Goal: Information Seeking & Learning: Learn about a topic

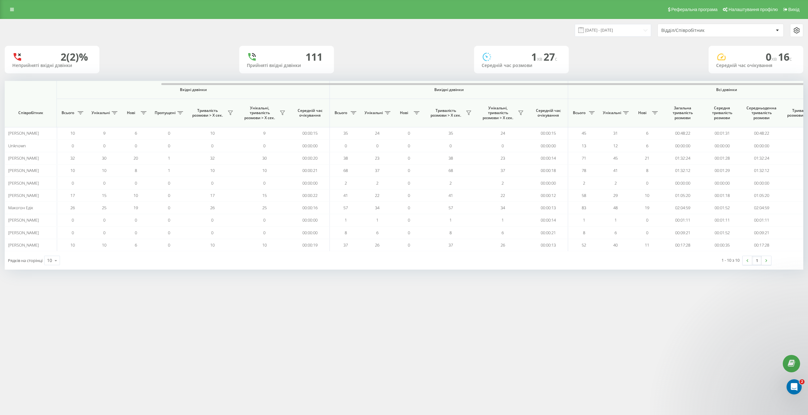
scroll to position [0, 82]
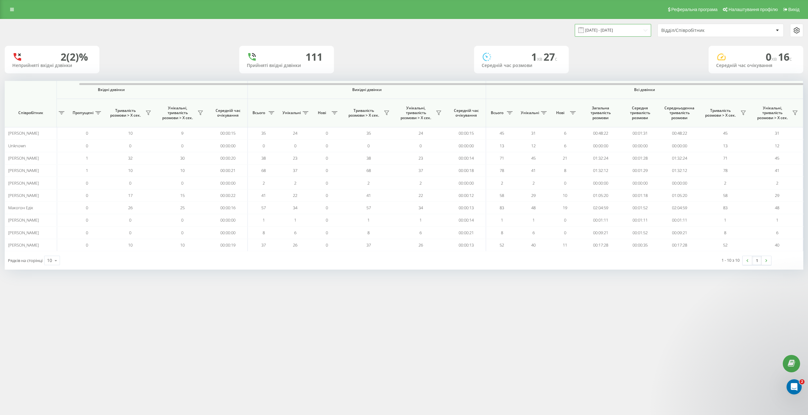
click at [597, 26] on input "19.09.2025 - 19.09.2025" at bounding box center [613, 30] width 76 height 12
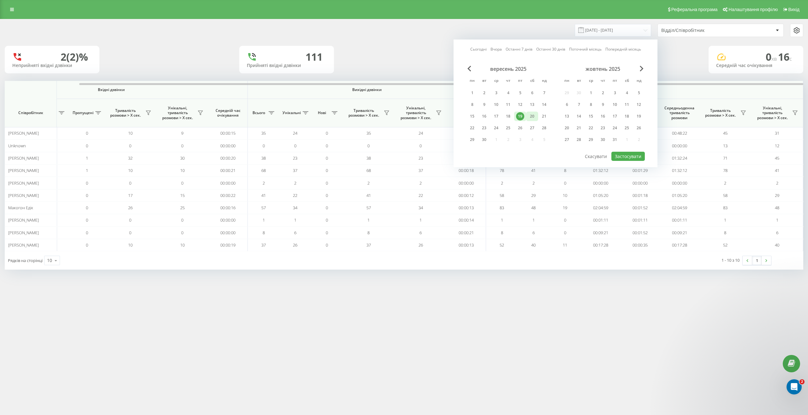
click at [533, 117] on div "20" at bounding box center [532, 116] width 8 height 8
click at [541, 117] on div "21" at bounding box center [544, 116] width 8 height 8
click at [626, 155] on button "Застосувати" at bounding box center [627, 156] width 33 height 9
type input "20.09.2025 - 21.09.2025"
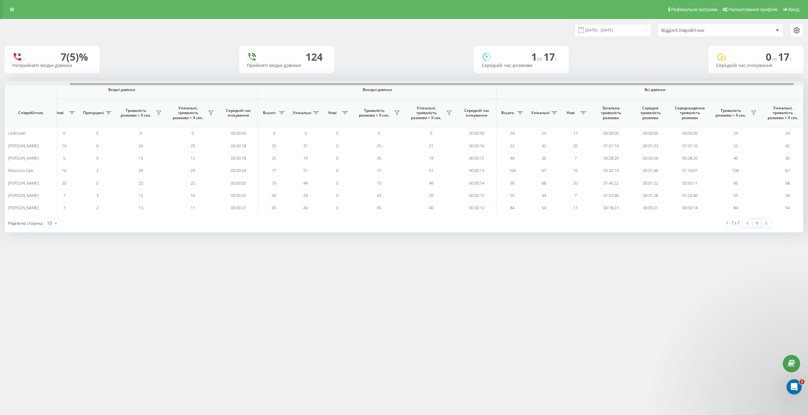
scroll to position [0, 82]
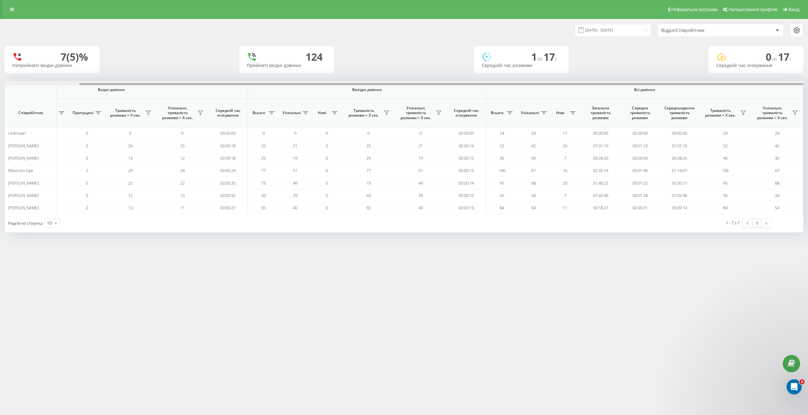
drag, startPoint x: 313, startPoint y: 85, endPoint x: 464, endPoint y: 97, distance: 151.7
click at [464, 97] on div "Вхідні дзвінки Вихідні дзвінки Всі дзвінки Співробітник Всього Унікальні Нові П…" at bounding box center [404, 147] width 799 height 133
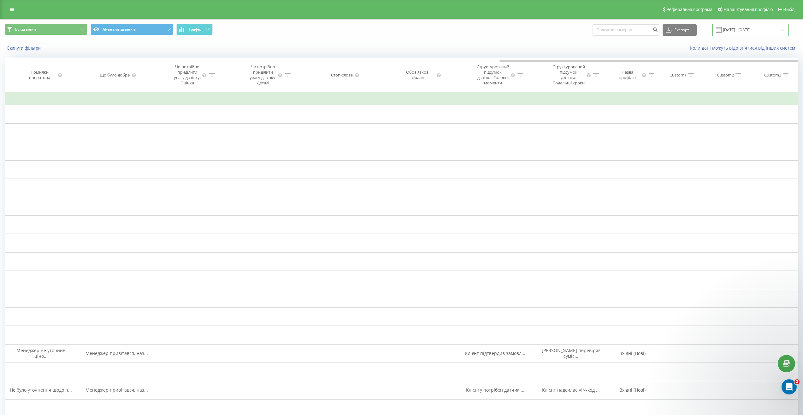
click at [733, 32] on input "22.08.2025 - 22.09.2025" at bounding box center [751, 30] width 76 height 12
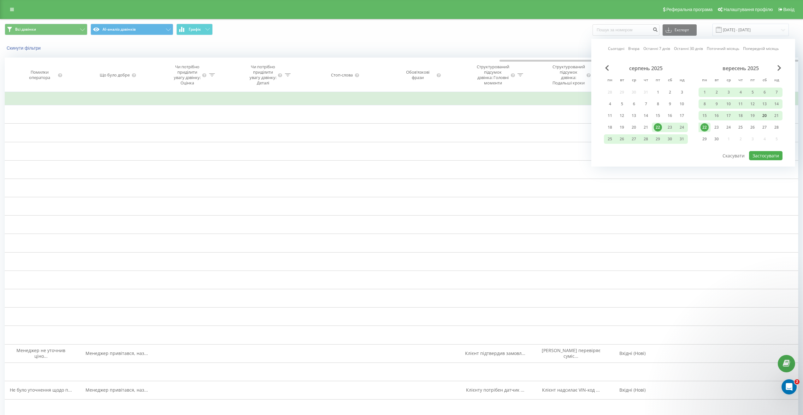
click at [765, 115] on div "20" at bounding box center [765, 115] width 8 height 8
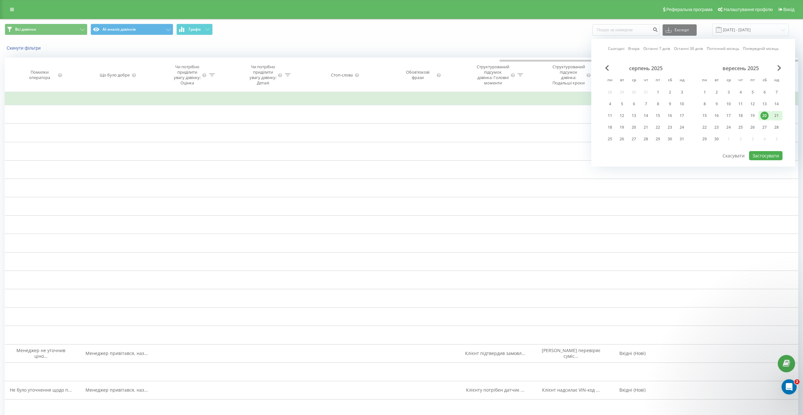
click at [774, 116] on div "21" at bounding box center [777, 115] width 8 height 8
click at [769, 156] on button "Застосувати" at bounding box center [765, 155] width 33 height 9
type input "20.09.2025 - 21.09.2025"
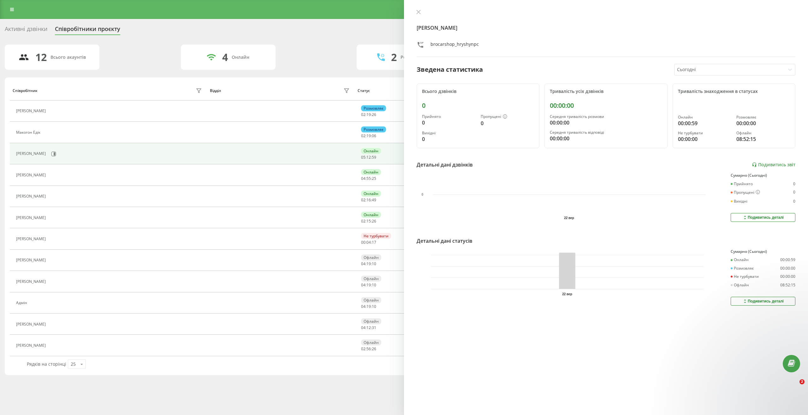
click at [153, 40] on div "Активні дзвінки Співробітники проєкту Оберіть відділ 12 Всього акаунтів 4 Онлай…" at bounding box center [404, 199] width 799 height 351
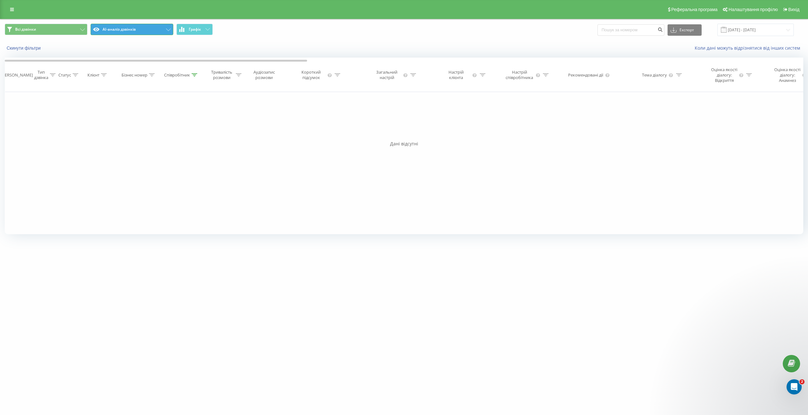
click at [155, 27] on button "AI-аналіз дзвінків" at bounding box center [132, 29] width 83 height 11
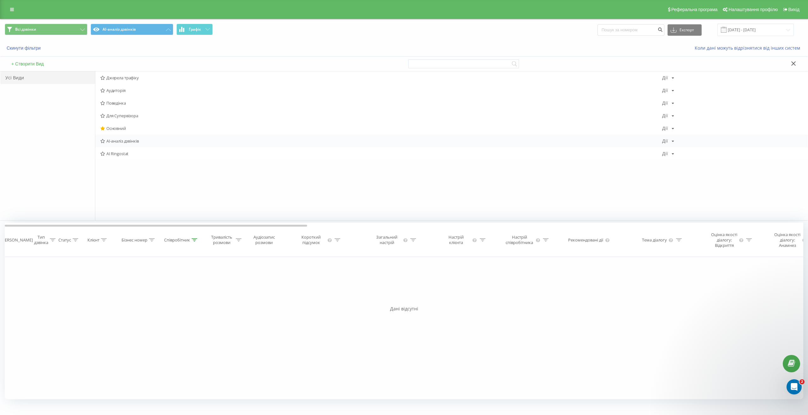
click at [128, 143] on span "AI-аналіз дзвінків" at bounding box center [381, 141] width 562 height 4
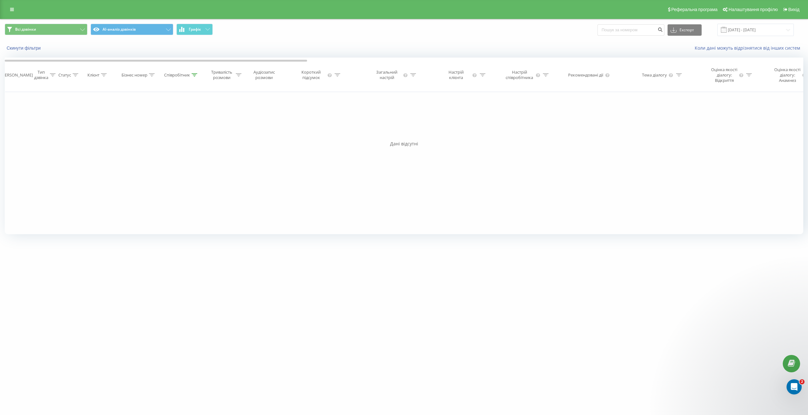
click at [195, 76] on icon at bounding box center [195, 74] width 6 height 3
drag, startPoint x: 179, startPoint y: 131, endPoint x: 104, endPoint y: 131, distance: 75.8
click at [104, 131] on div "Фільтрувати за умовою Дорівнює Введіть значення Скасувати OK Фільтрувати за умо…" at bounding box center [404, 163] width 799 height 142
click at [135, 134] on div "Фільтрувати за умовою Дорівнює Введіть значення Скасувати OK Фільтрувати за умо…" at bounding box center [404, 163] width 799 height 142
click at [197, 143] on span "OK" at bounding box center [195, 138] width 18 height 10
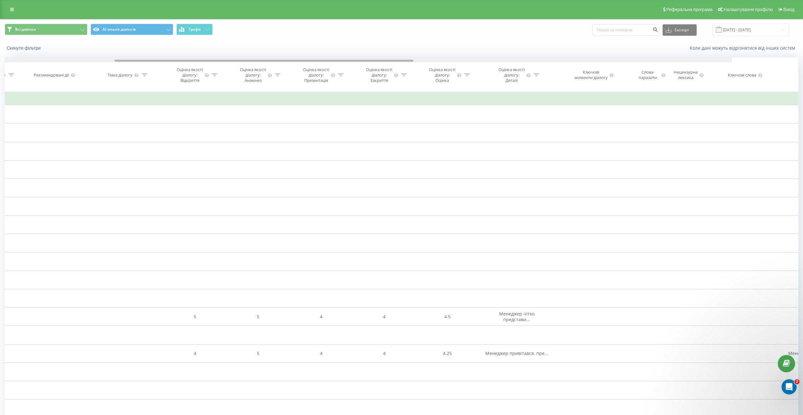
scroll to position [0, 560]
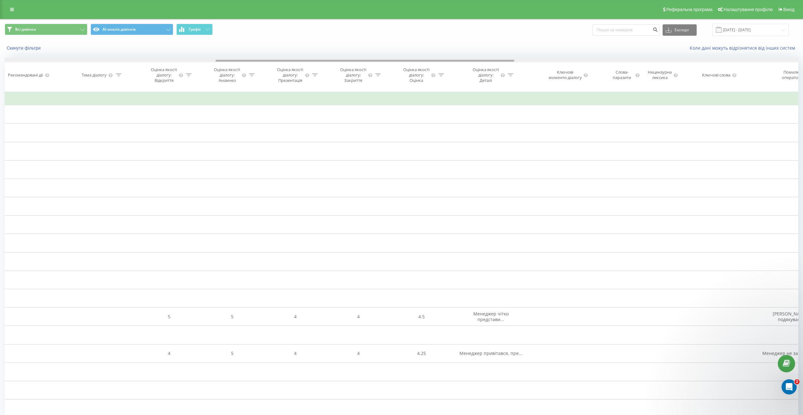
drag, startPoint x: 276, startPoint y: 60, endPoint x: 487, endPoint y: 76, distance: 211.8
click at [487, 76] on div "Дата дзвінка Тип дзвінка Статус Клієнт Бізнес номер Співробітник Тривалість роз…" at bounding box center [402, 74] width 794 height 34
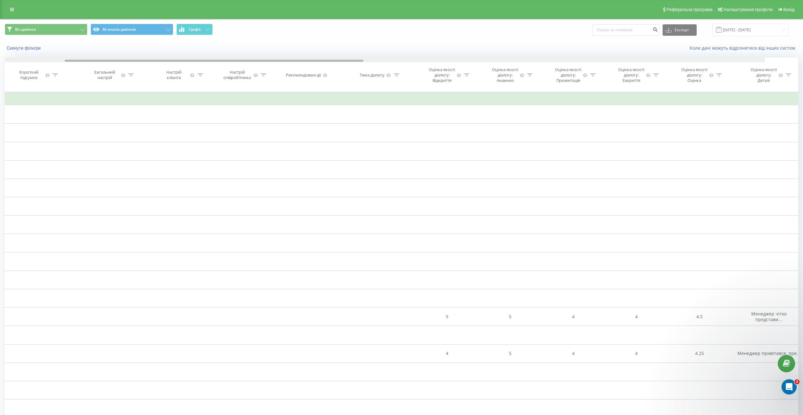
scroll to position [0, 0]
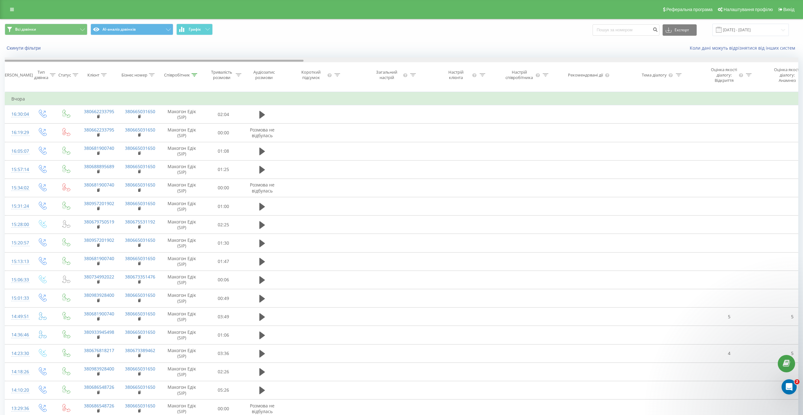
drag, startPoint x: 298, startPoint y: 61, endPoint x: 40, endPoint y: 60, distance: 258.2
click at [38, 59] on div at bounding box center [402, 59] width 794 height 5
click at [194, 75] on div at bounding box center [195, 74] width 6 height 5
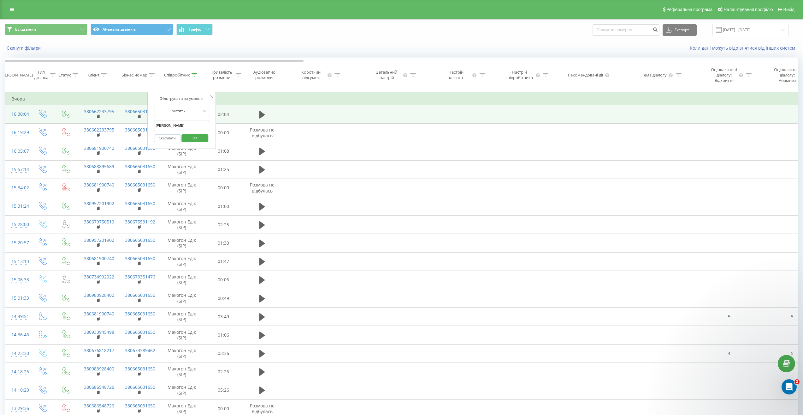
drag, startPoint x: 180, startPoint y: 130, endPoint x: 81, endPoint y: 123, distance: 98.7
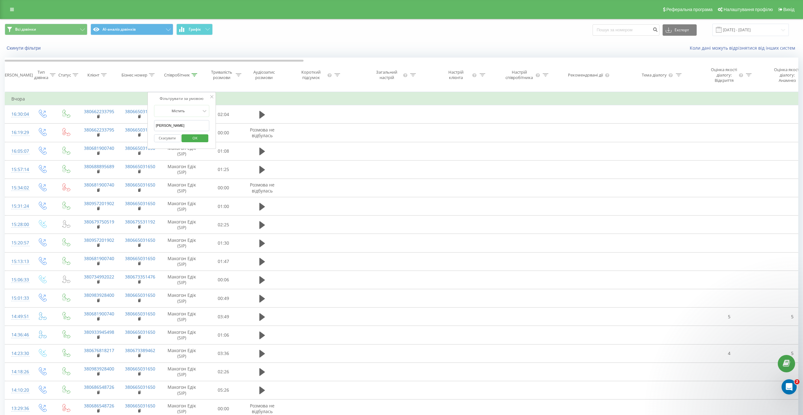
type input "Шкіль"
click at [197, 143] on span "OK" at bounding box center [195, 138] width 18 height 10
click at [238, 62] on div "Дата дзвінка Тип дзвінка Статус Клієнт Бізнес номер Співробітник Тривалість роз…" at bounding box center [402, 74] width 794 height 34
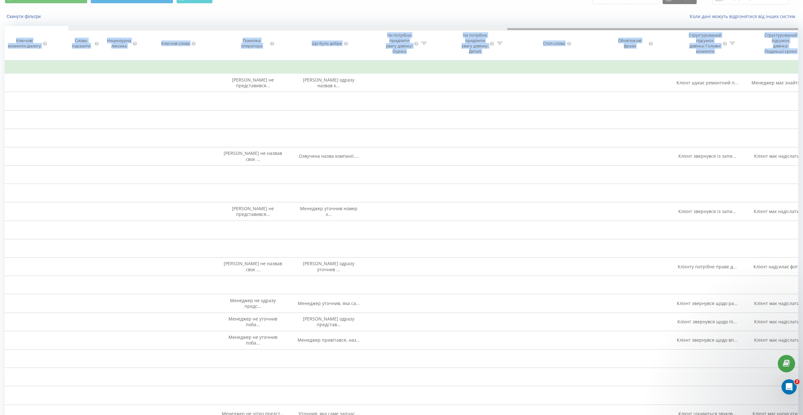
scroll to position [0, 1314]
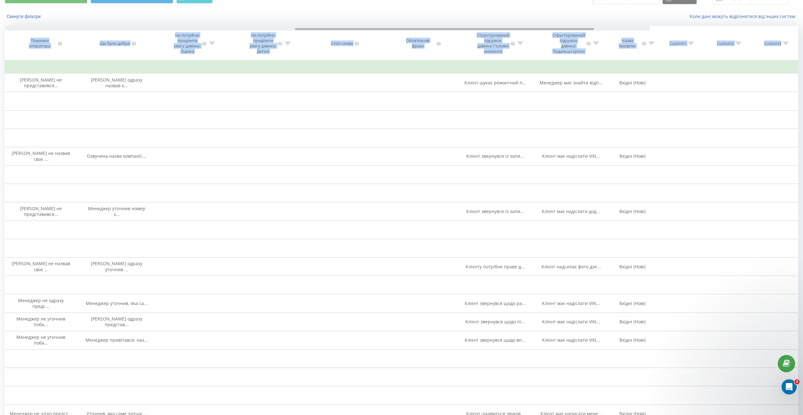
drag, startPoint x: 381, startPoint y: 29, endPoint x: 616, endPoint y: 60, distance: 236.9
click at [616, 60] on div "Дата дзвінка Тип дзвінка Статус Клієнт Бізнес номер Співробітник Тривалість роз…" at bounding box center [402, 43] width 794 height 34
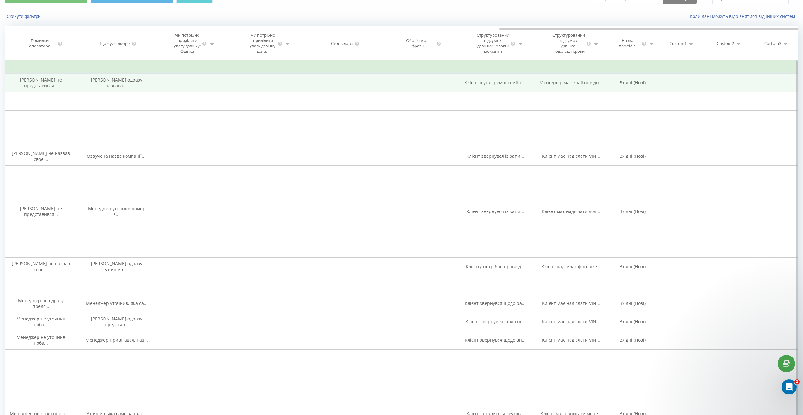
click at [489, 86] on span "Клієнт шукає ремонтний п..." at bounding box center [496, 83] width 62 height 6
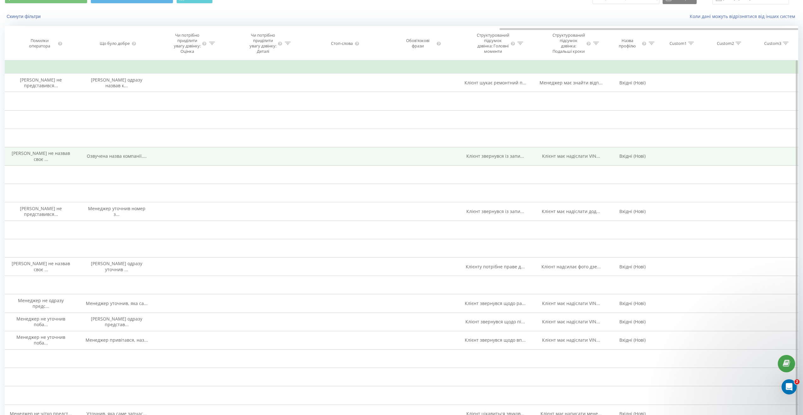
click at [497, 159] on span "Клієнт звернувся із запи..." at bounding box center [496, 156] width 58 height 6
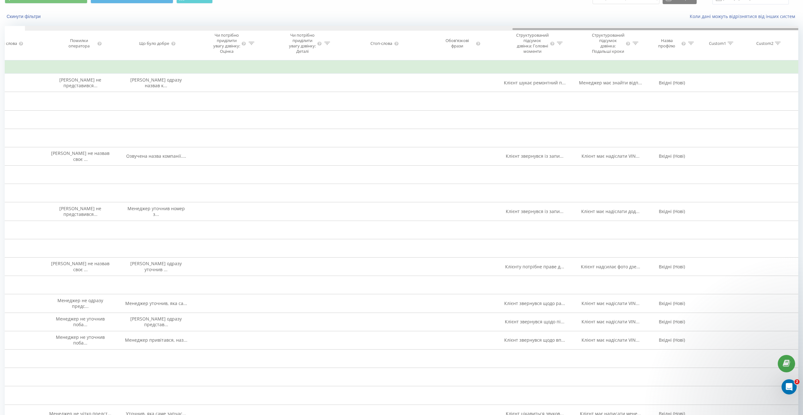
scroll to position [0, 0]
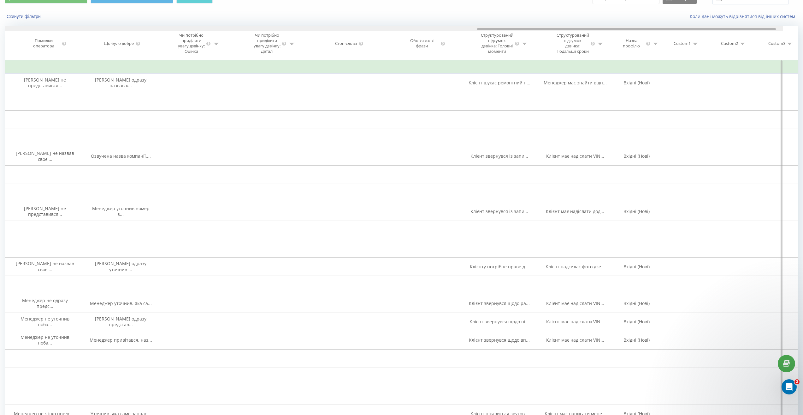
drag, startPoint x: 634, startPoint y: 29, endPoint x: 610, endPoint y: 78, distance: 53.8
click at [632, 57] on div "Дата дзвінка Тип дзвінка Статус Клієнт Бізнес номер Співробітник Тривалість роз…" at bounding box center [402, 43] width 794 height 34
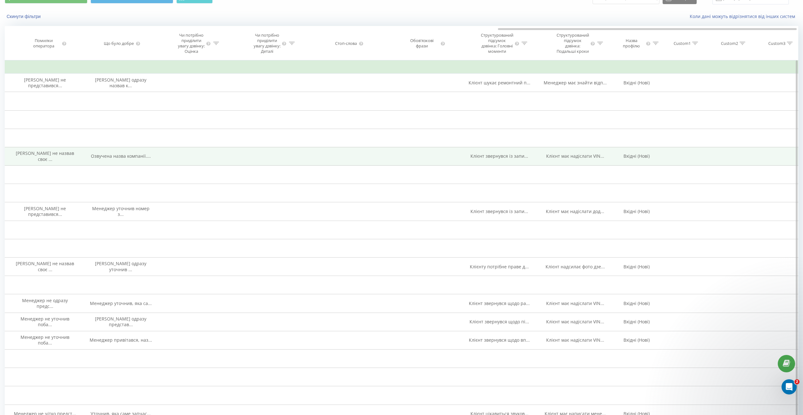
click at [512, 159] on span "Клієнт звернувся із запи..." at bounding box center [500, 156] width 58 height 6
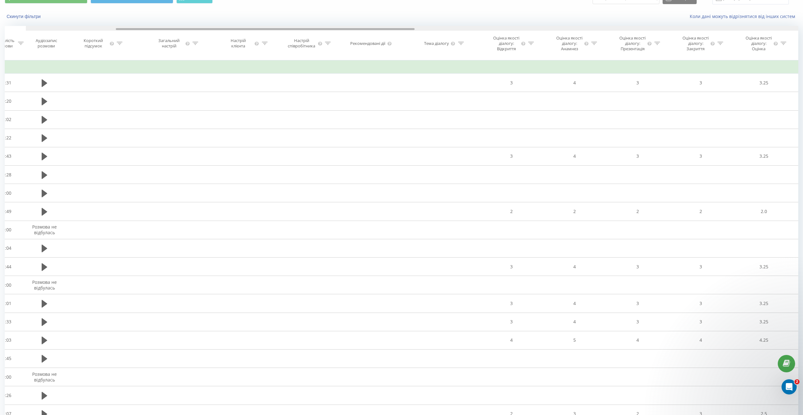
drag, startPoint x: 510, startPoint y: 30, endPoint x: 99, endPoint y: 56, distance: 412.2
click at [99, 56] on div "Дата дзвінка Тип дзвінка Статус Клієнт Бізнес номер Співробітник Тривалість роз…" at bounding box center [402, 43] width 794 height 34
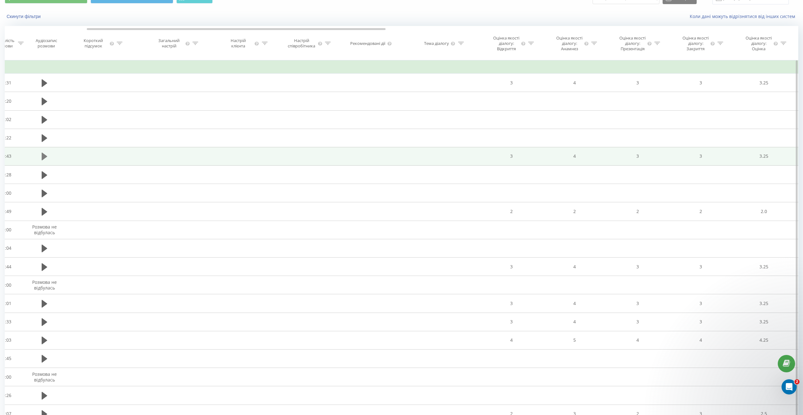
click at [44, 160] on icon at bounding box center [45, 156] width 6 height 8
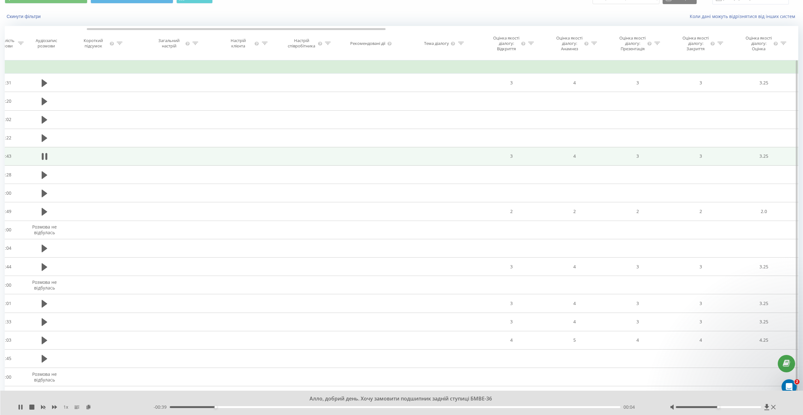
click at [229, 403] on div "- 00:39 00:04 00:04" at bounding box center [404, 406] width 501 height 6
click at [242, 407] on div "00:04" at bounding box center [395, 407] width 450 height 2
click at [265, 406] on div "00:07" at bounding box center [395, 407] width 450 height 2
click at [290, 407] on div "00:09" at bounding box center [395, 407] width 450 height 2
click at [317, 408] on div "- 00:31 00:11 00:11" at bounding box center [404, 406] width 501 height 6
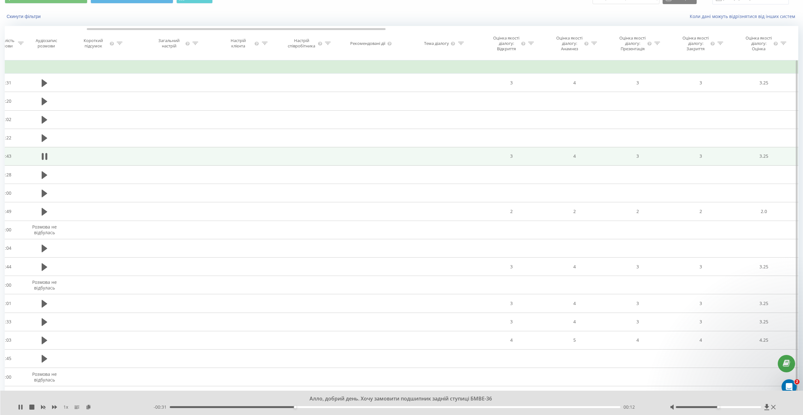
click at [320, 406] on div "00:12" at bounding box center [395, 407] width 450 height 2
click at [344, 407] on div "00:16" at bounding box center [395, 407] width 450 height 2
click at [373, 406] on div "00:19" at bounding box center [395, 407] width 450 height 2
drag, startPoint x: 395, startPoint y: 407, endPoint x: 413, endPoint y: 409, distance: 17.5
click at [396, 407] on div "00:21" at bounding box center [395, 407] width 450 height 2
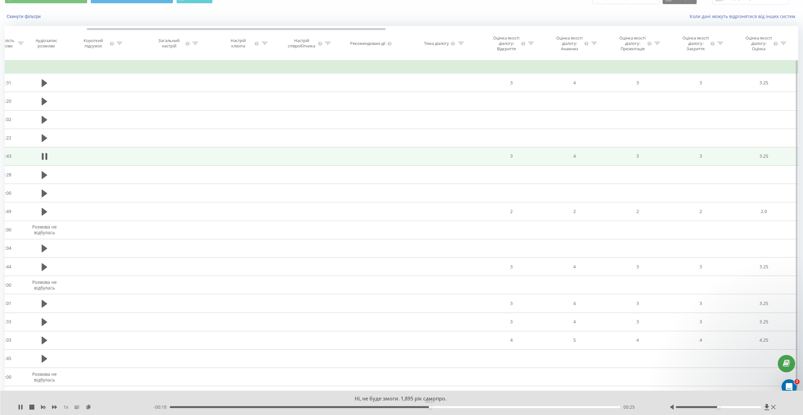
click at [430, 407] on div "00:25" at bounding box center [395, 407] width 450 height 2
click at [456, 407] on div "00:26" at bounding box center [395, 407] width 450 height 2
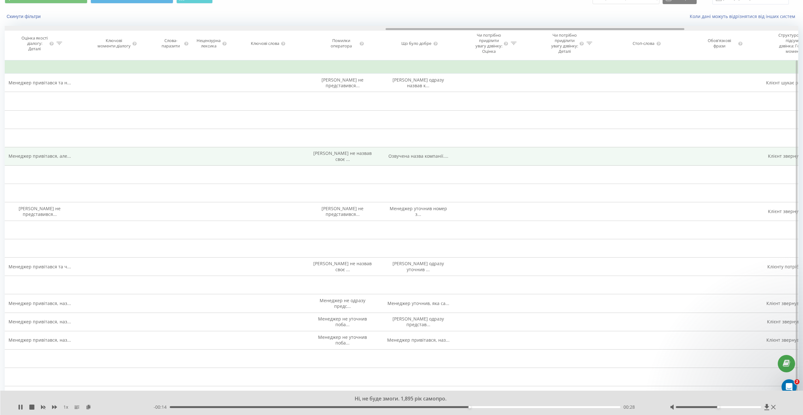
click at [300, 27] on div at bounding box center [402, 28] width 794 height 5
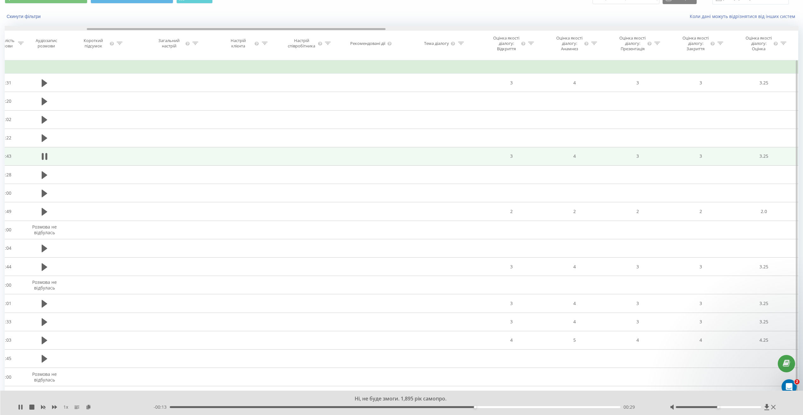
drag, startPoint x: 301, startPoint y: 27, endPoint x: 307, endPoint y: 28, distance: 6.0
click at [307, 28] on div at bounding box center [402, 28] width 794 height 5
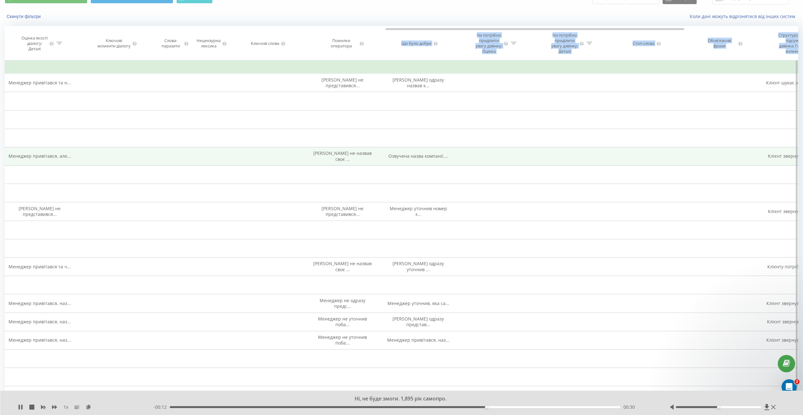
drag, startPoint x: 307, startPoint y: 27, endPoint x: 386, endPoint y: 42, distance: 80.6
click at [386, 42] on div "Дата дзвінка Тип дзвінка Статус Клієнт Бізнес номер Співробітник Тривалість роз…" at bounding box center [402, 43] width 794 height 34
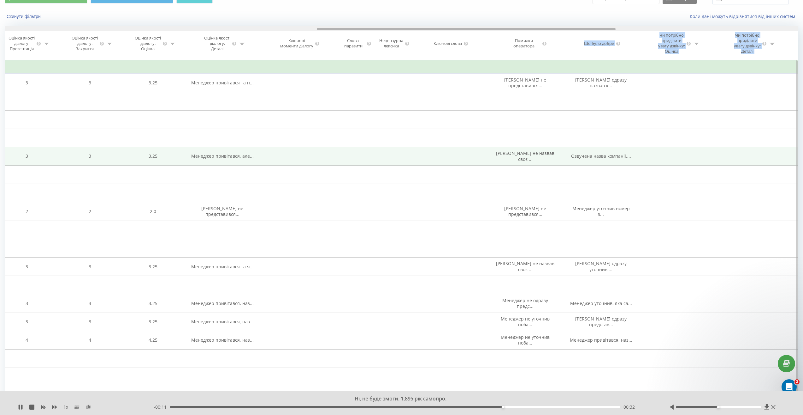
drag, startPoint x: 404, startPoint y: 28, endPoint x: 335, endPoint y: 27, distance: 68.8
click at [335, 27] on div at bounding box center [402, 28] width 794 height 5
click at [22, 404] on icon at bounding box center [21, 406] width 1 height 5
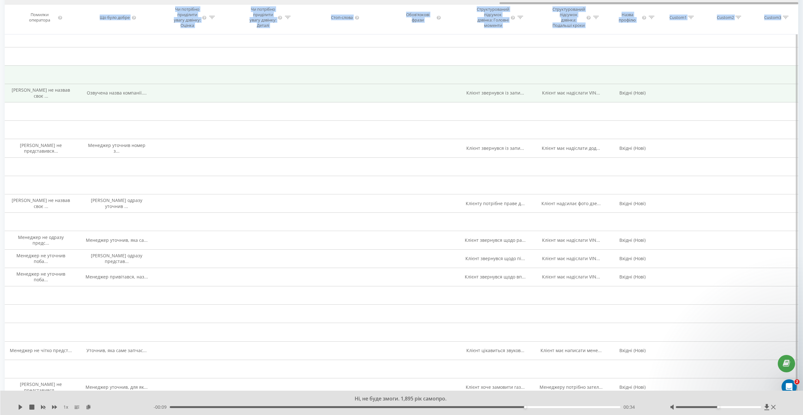
drag, startPoint x: 434, startPoint y: 3, endPoint x: 661, endPoint y: 87, distance: 241.5
click at [694, 34] on div "Дата дзвінка Тип дзвінка Статус Клієнт Бізнес номер Співробітник Тривалість роз…" at bounding box center [402, 17] width 794 height 34
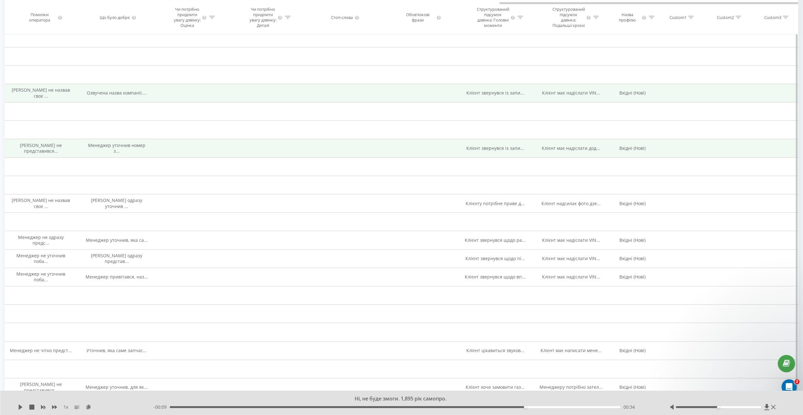
click at [496, 151] on span "Клієнт звернувся із запи..." at bounding box center [496, 148] width 58 height 6
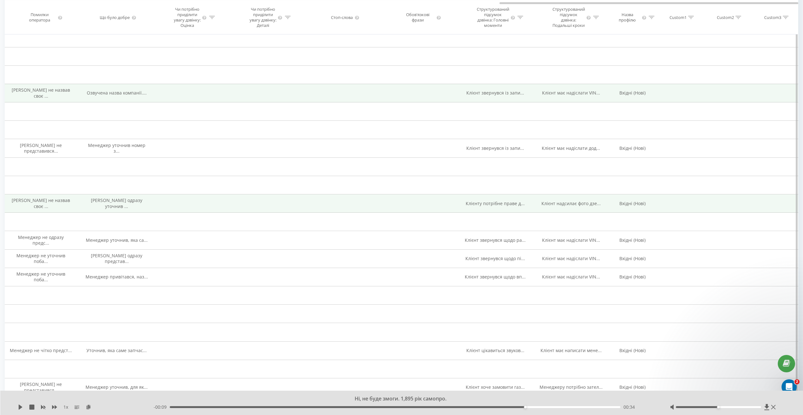
click at [497, 206] on span "Клієнту потрібне праве д..." at bounding box center [495, 203] width 59 height 6
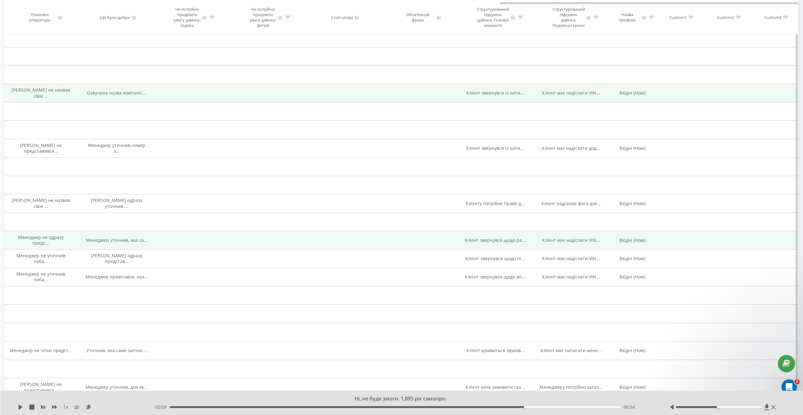
click at [492, 243] on span "Клієнт звернувся щодо ра..." at bounding box center [495, 240] width 61 height 6
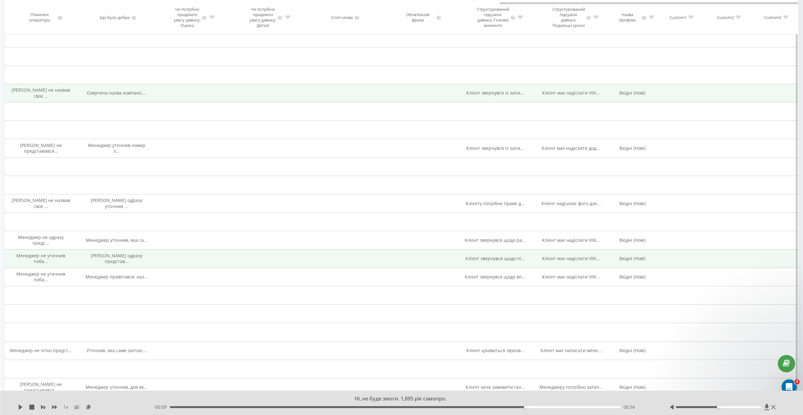
click at [490, 259] on td "Клієнт звернувся щодо пі..." at bounding box center [496, 258] width 76 height 18
click at [490, 261] on span "Клієнт звернувся щодо пі..." at bounding box center [496, 258] width 60 height 6
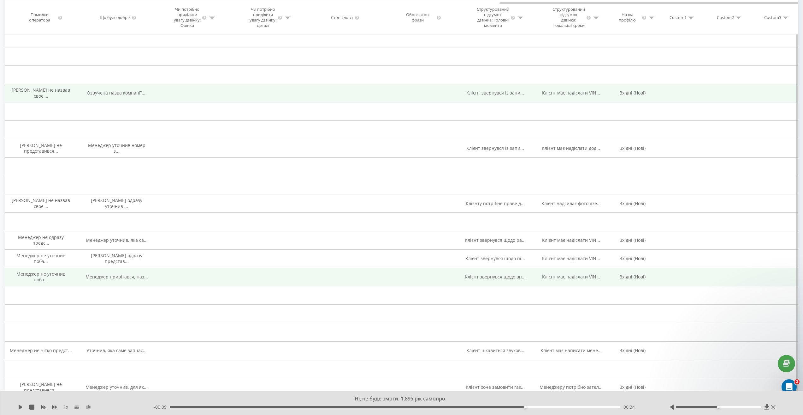
click at [492, 279] on span "Клієнт звернувся щодо вп..." at bounding box center [495, 276] width 61 height 6
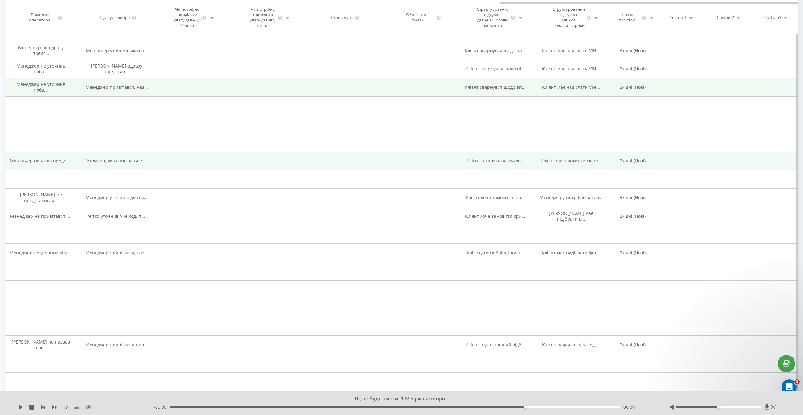
click at [487, 164] on span "Клієнт цікавиться звуков..." at bounding box center [496, 161] width 58 height 6
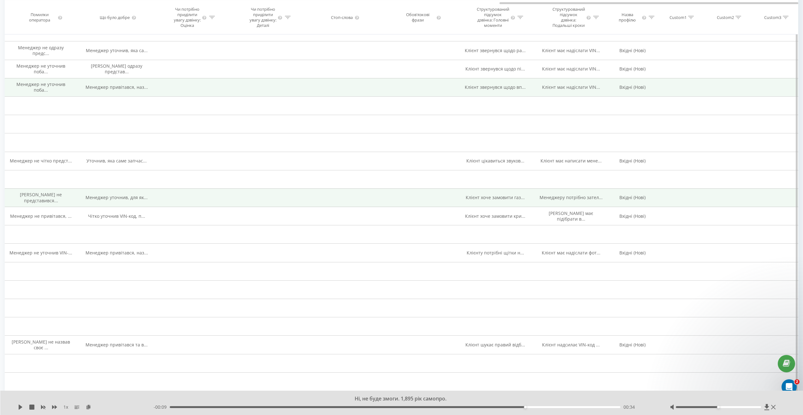
click at [489, 200] on span "Клієнт хоче замовити газ..." at bounding box center [495, 197] width 59 height 6
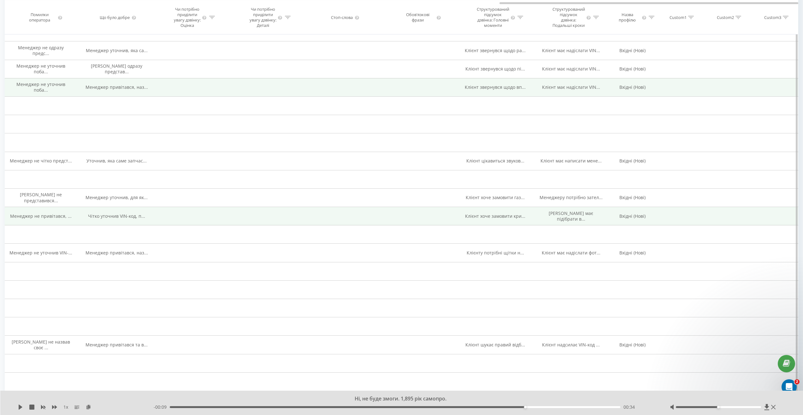
click at [490, 219] on span "Клієнт хоче замовити кри..." at bounding box center [495, 216] width 60 height 6
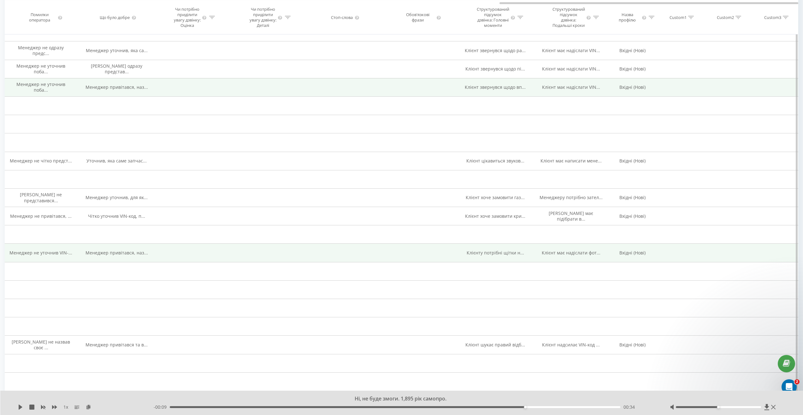
click at [488, 255] on span "Клієнту потрібні щітки н..." at bounding box center [495, 252] width 57 height 6
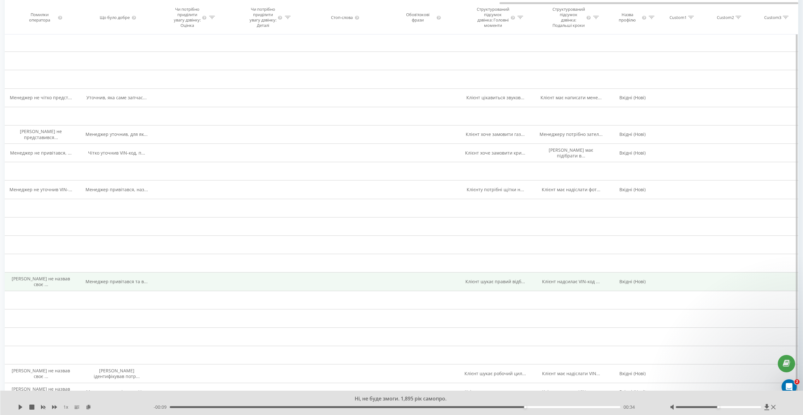
click at [487, 283] on span "Клієнт шукає правий відб..." at bounding box center [496, 281] width 60 height 6
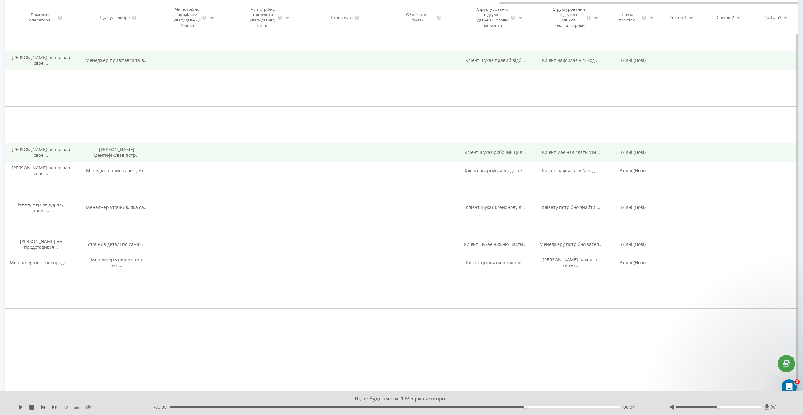
click at [488, 155] on span "Клієнт шукає робочий цил..." at bounding box center [496, 152] width 62 height 6
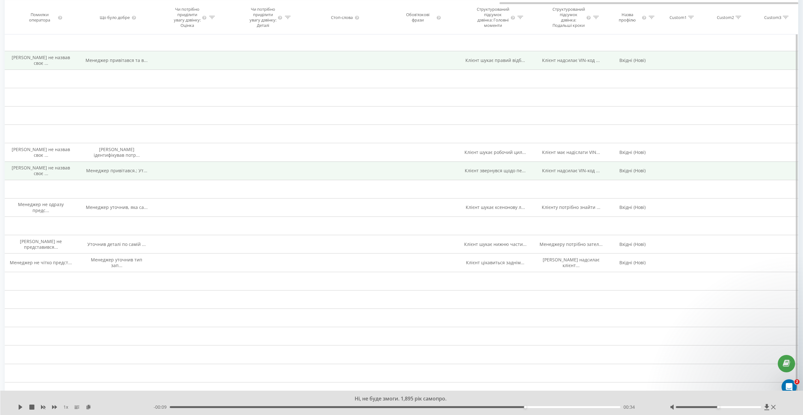
click at [491, 180] on td "Клієнт звернувся щодо пе..." at bounding box center [496, 170] width 76 height 18
click at [491, 173] on span "Клієнт звернувся щодо пе..." at bounding box center [495, 170] width 61 height 6
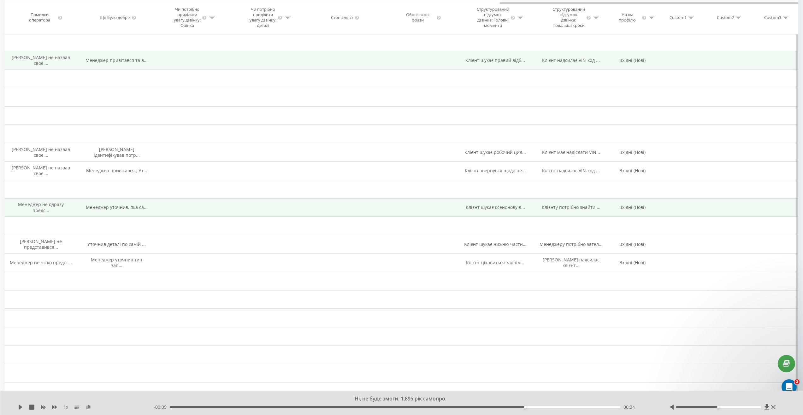
click at [482, 210] on span "Клієнт шукає ксенонову л..." at bounding box center [495, 207] width 59 height 6
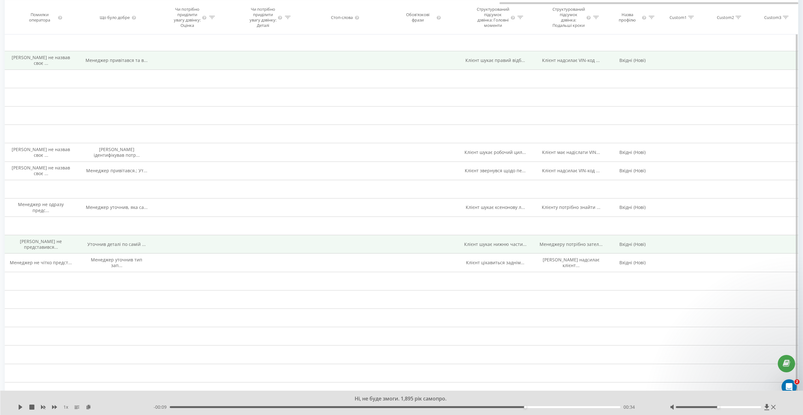
click at [483, 247] on span "Клієнт шукає нижню части..." at bounding box center [495, 244] width 63 height 6
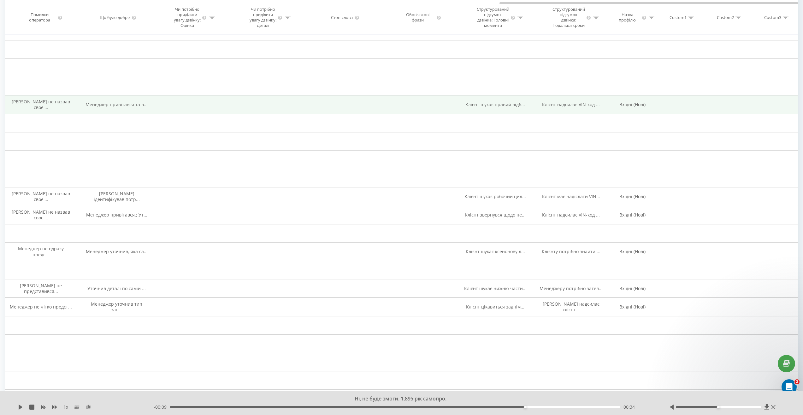
scroll to position [505, 0]
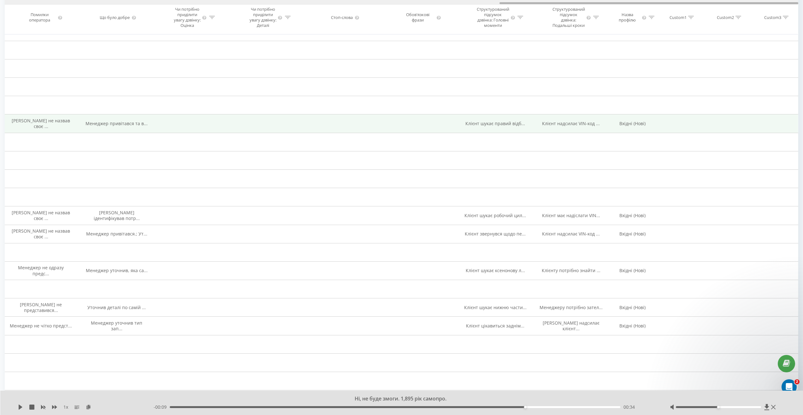
click at [533, 1] on div at bounding box center [402, 2] width 794 height 5
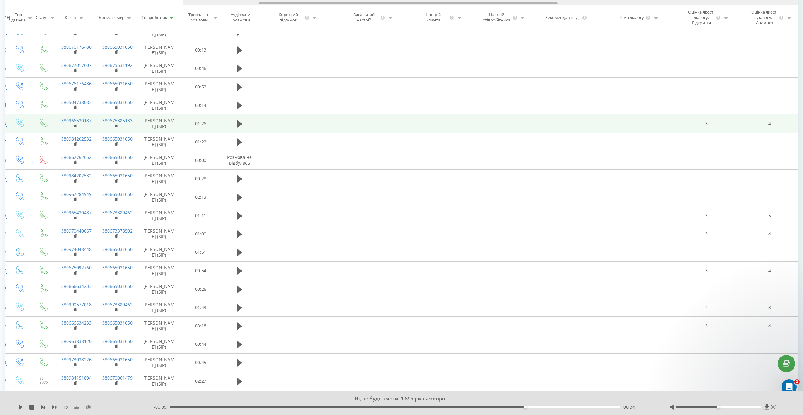
scroll to position [0, 0]
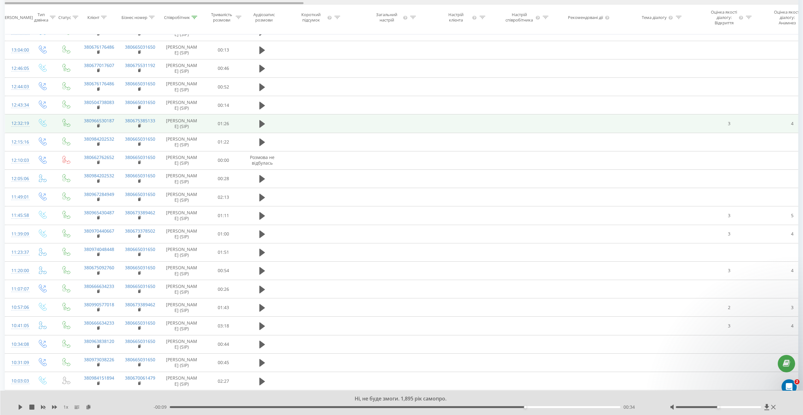
drag, startPoint x: 454, startPoint y: 2, endPoint x: 15, endPoint y: 24, distance: 440.0
click at [4, 31] on div "Всі дзвінки AI-аналіз дзвінків Графік Експорт .csv .xls .xlsx 20.09.2025 - 21.0…" at bounding box center [401, 46] width 803 height 1065
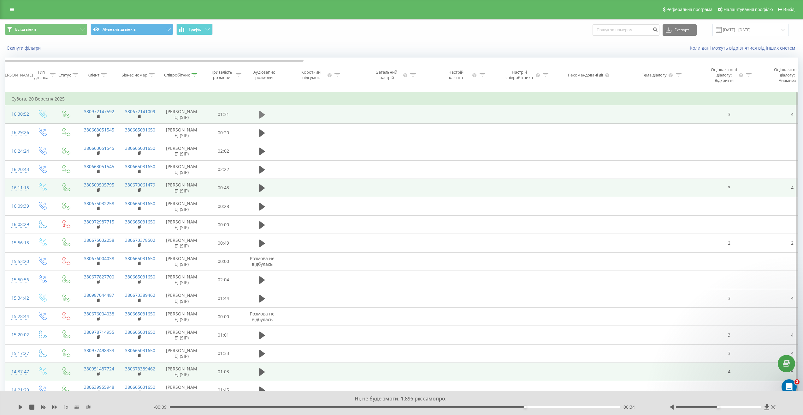
click at [259, 116] on icon at bounding box center [262, 114] width 6 height 9
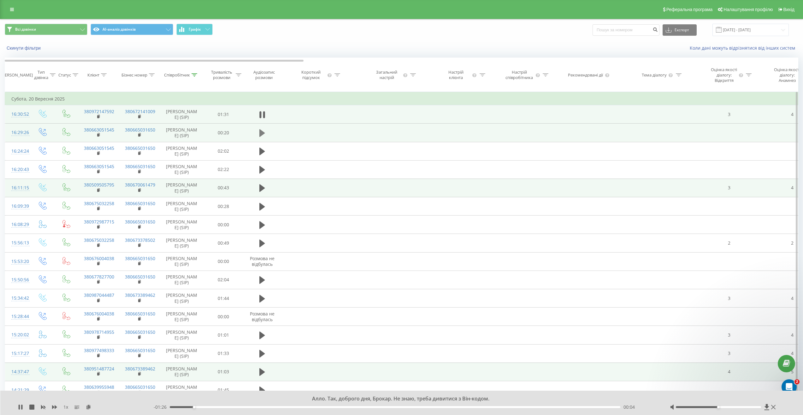
click at [260, 137] on icon at bounding box center [262, 133] width 6 height 8
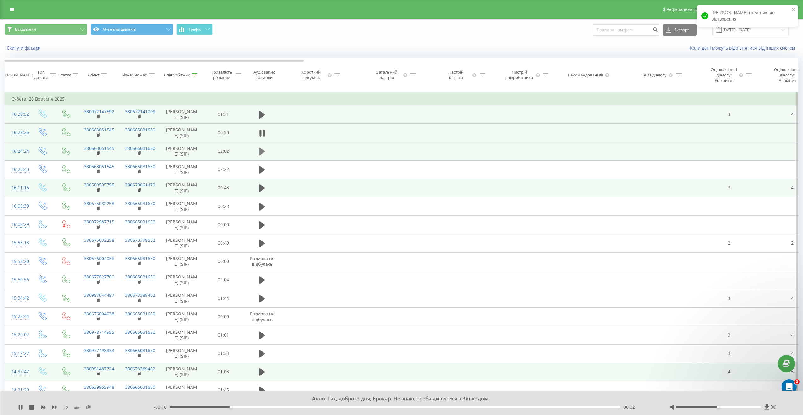
click at [262, 155] on icon at bounding box center [262, 151] width 6 height 8
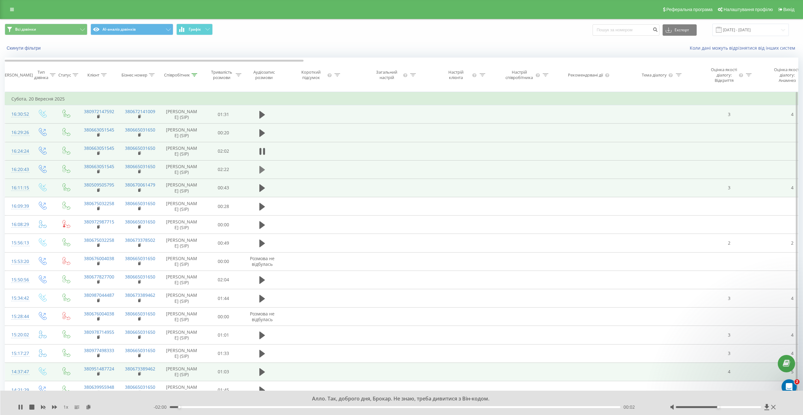
click at [263, 173] on icon at bounding box center [262, 170] width 6 height 8
click at [263, 192] on icon at bounding box center [262, 188] width 6 height 8
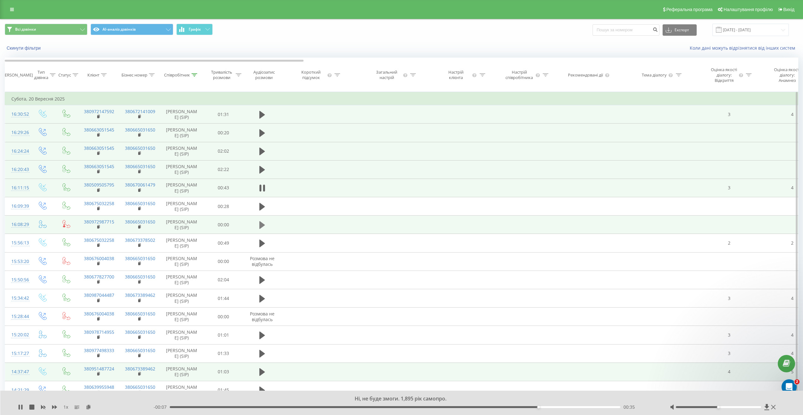
click at [265, 229] on icon at bounding box center [262, 224] width 6 height 9
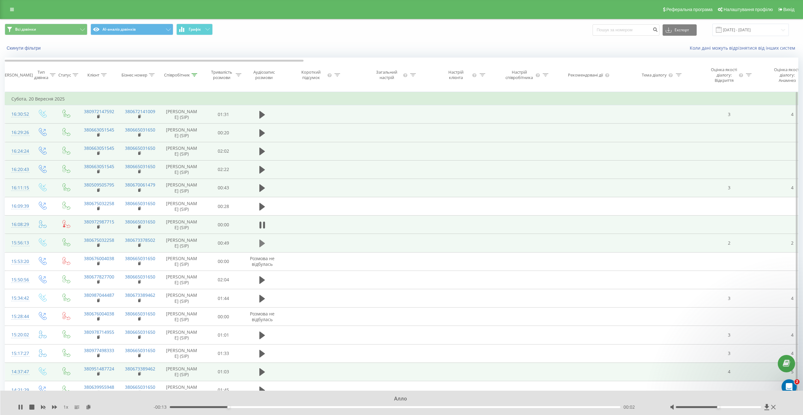
click at [262, 247] on icon at bounding box center [262, 243] width 6 height 8
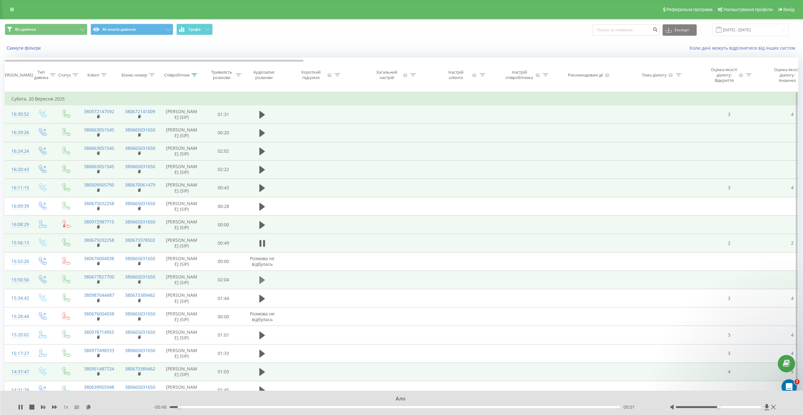
click at [261, 283] on icon at bounding box center [262, 280] width 6 height 8
click at [260, 247] on icon at bounding box center [262, 243] width 6 height 8
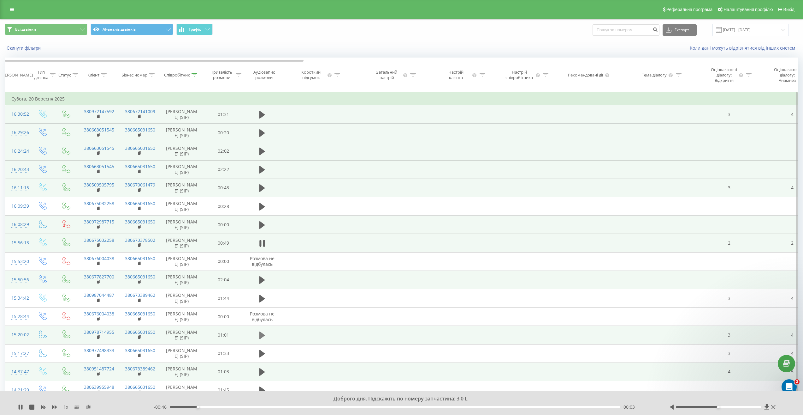
click at [261, 339] on icon at bounding box center [262, 335] width 6 height 8
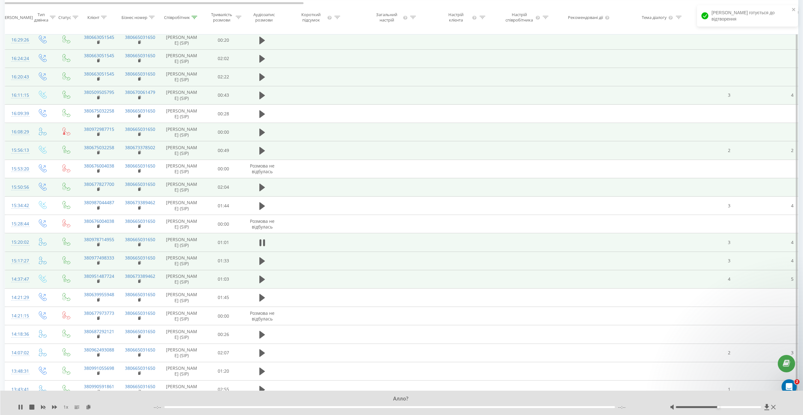
scroll to position [95, 0]
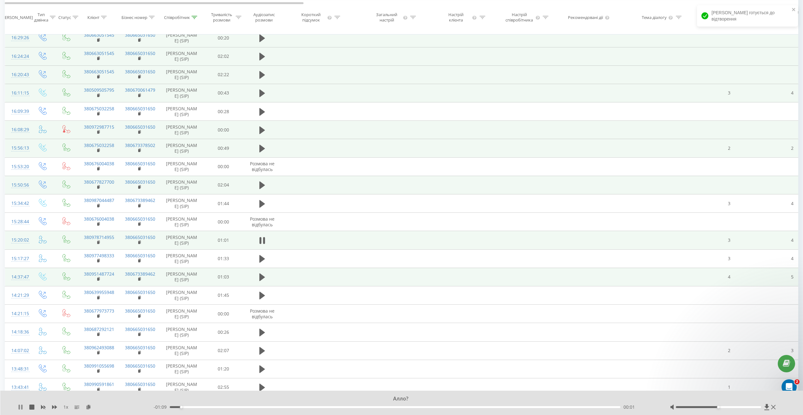
click at [18, 406] on icon at bounding box center [20, 406] width 5 height 5
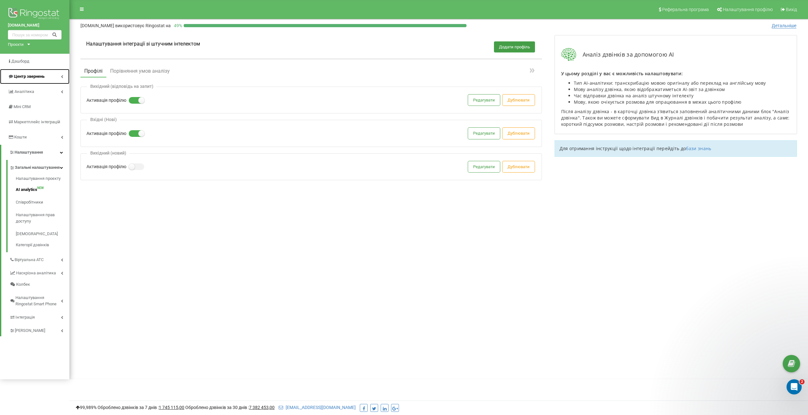
click at [43, 79] on span "Центр звернень" at bounding box center [26, 76] width 37 height 6
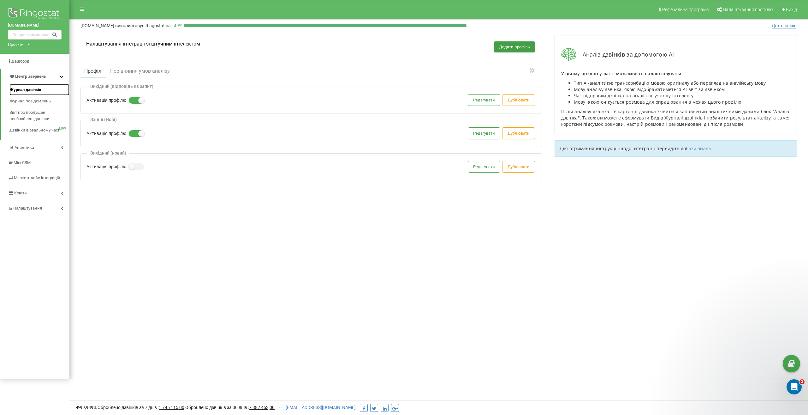
click at [43, 92] on link "Журнал дзвінків" at bounding box center [39, 89] width 60 height 11
click at [35, 145] on link "Аналiтика" at bounding box center [34, 147] width 69 height 15
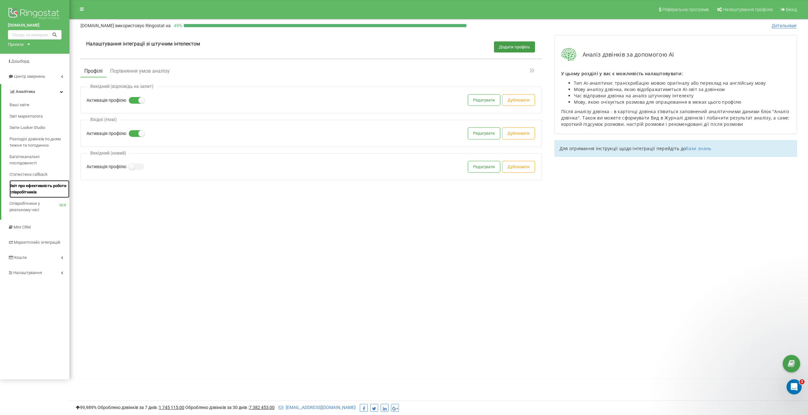
click at [41, 191] on span "Звіт про ефективність роботи співробітників" at bounding box center [37, 188] width 57 height 13
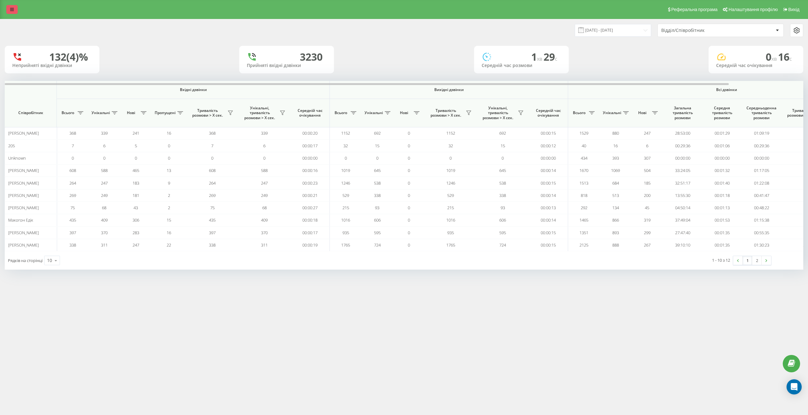
click at [15, 12] on link at bounding box center [11, 9] width 11 height 9
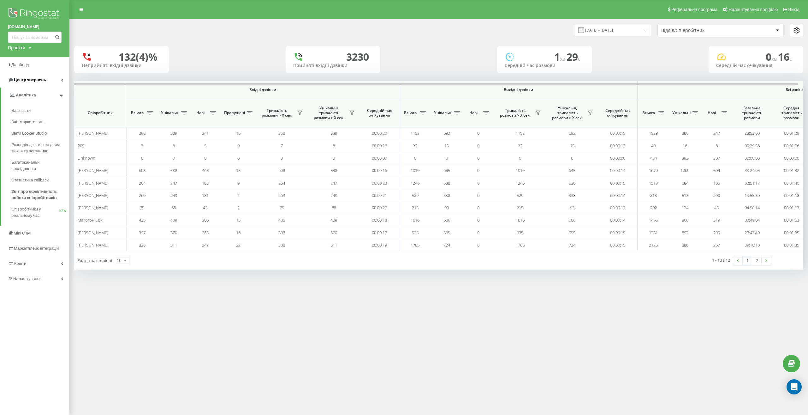
click at [37, 81] on span "Центр звернень" at bounding box center [30, 79] width 32 height 5
click at [47, 124] on span "Звіт про пропущені необроблені дзвінки" at bounding box center [38, 121] width 55 height 13
